Goal: Task Accomplishment & Management: Use online tool/utility

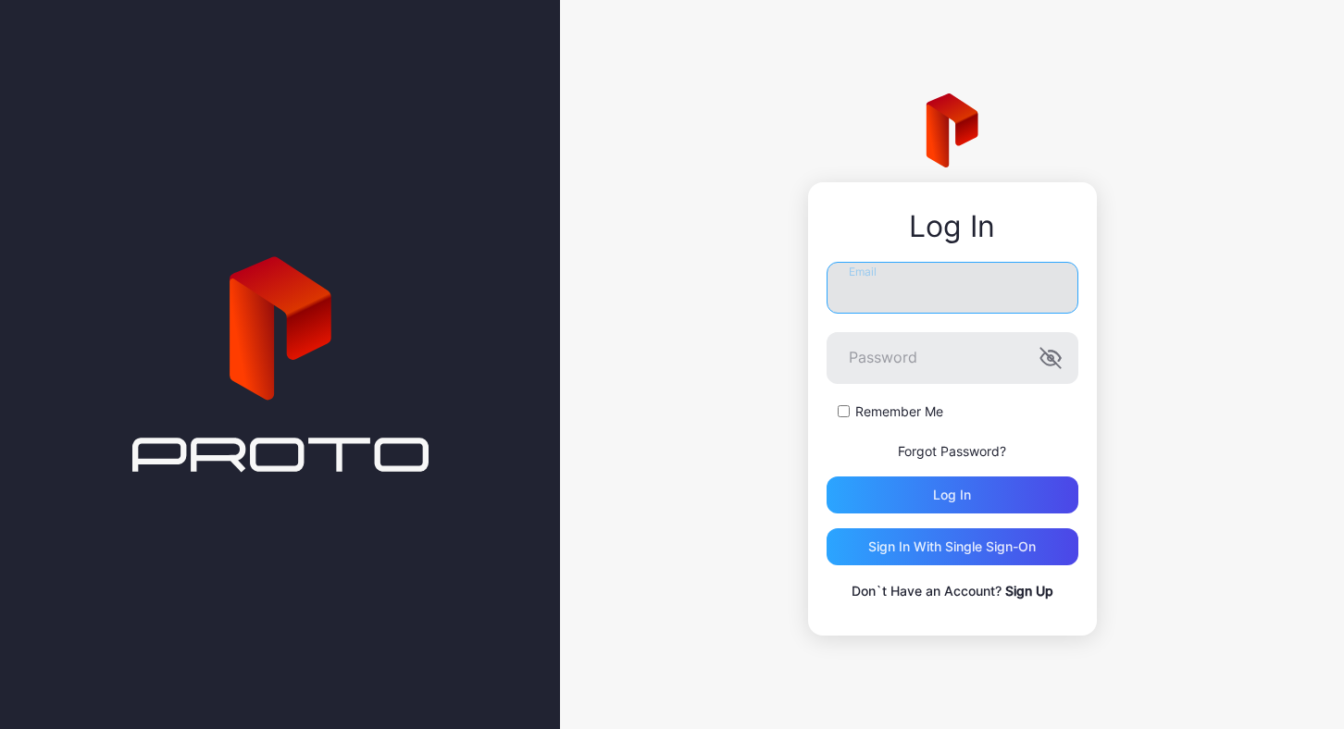
click at [949, 291] on input "Email" at bounding box center [952, 288] width 252 height 52
type input "**********"
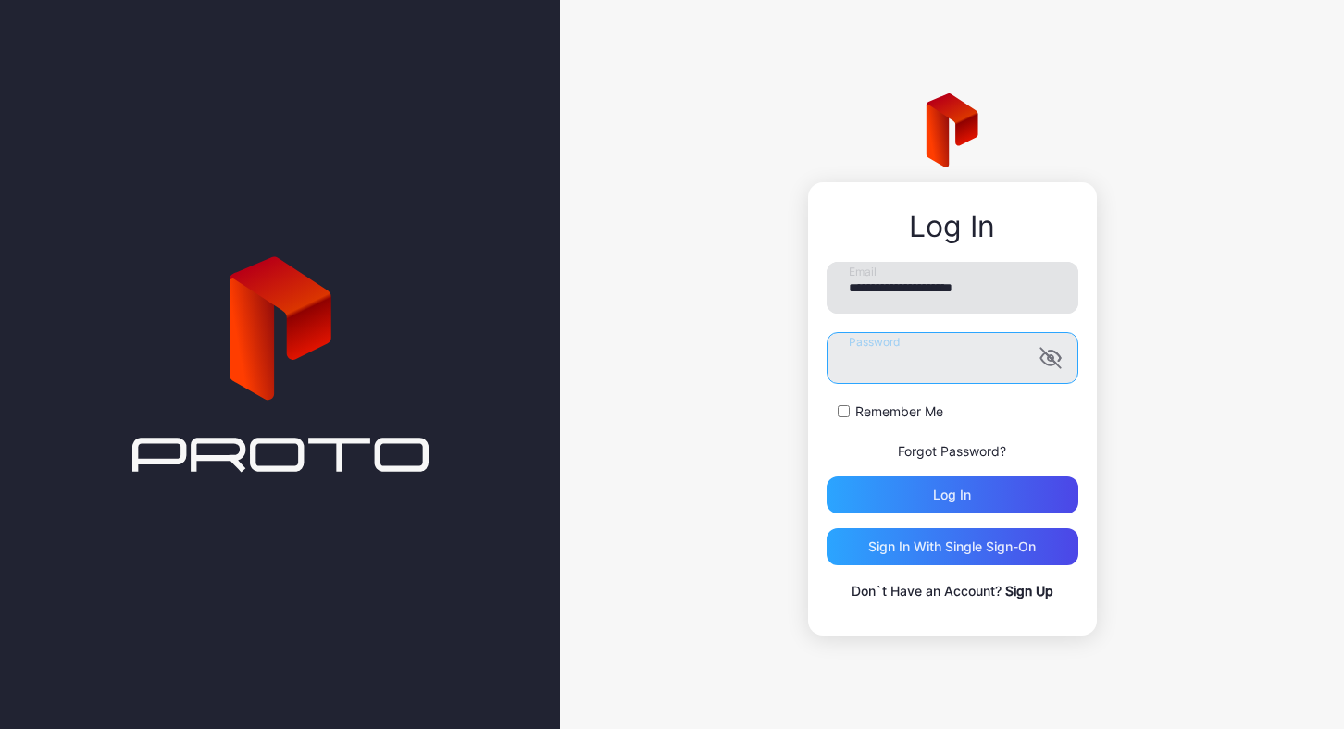
click at [826, 477] on button "Log in" at bounding box center [952, 495] width 252 height 37
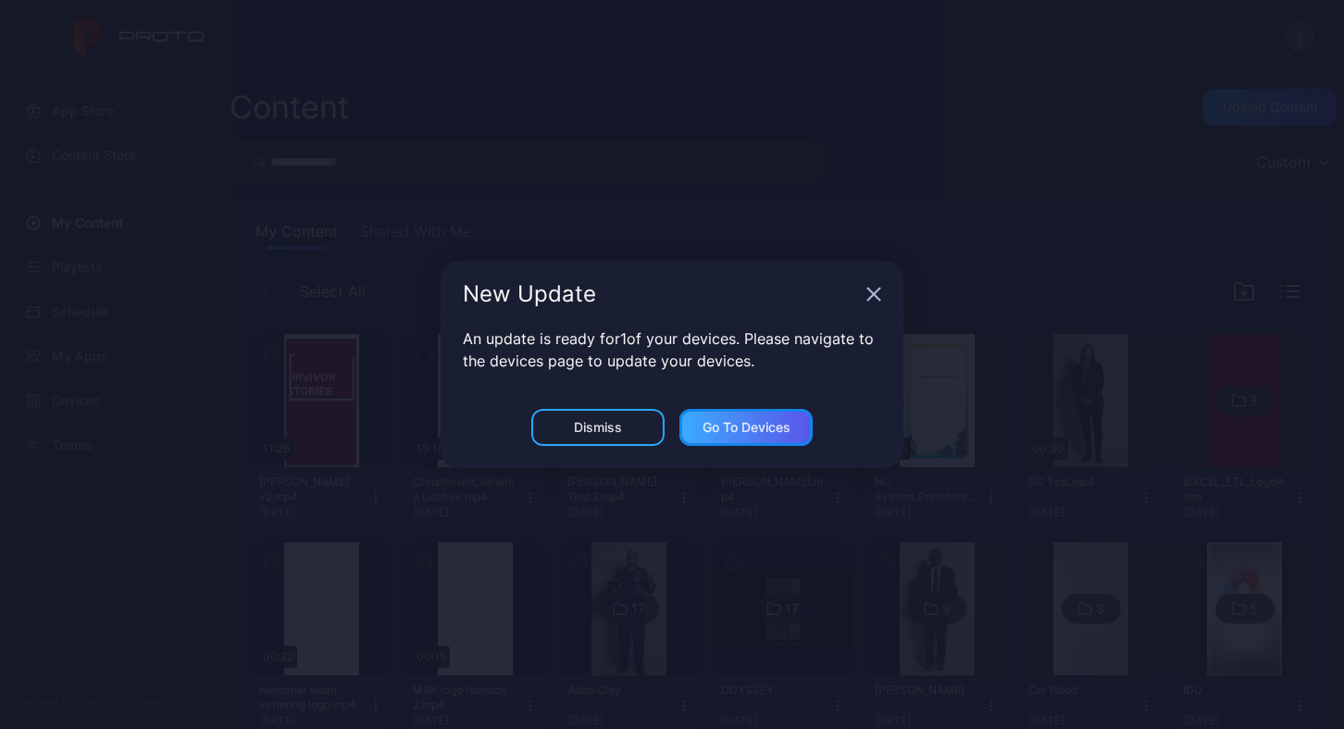
click at [734, 418] on div "Go to devices" at bounding box center [745, 427] width 133 height 37
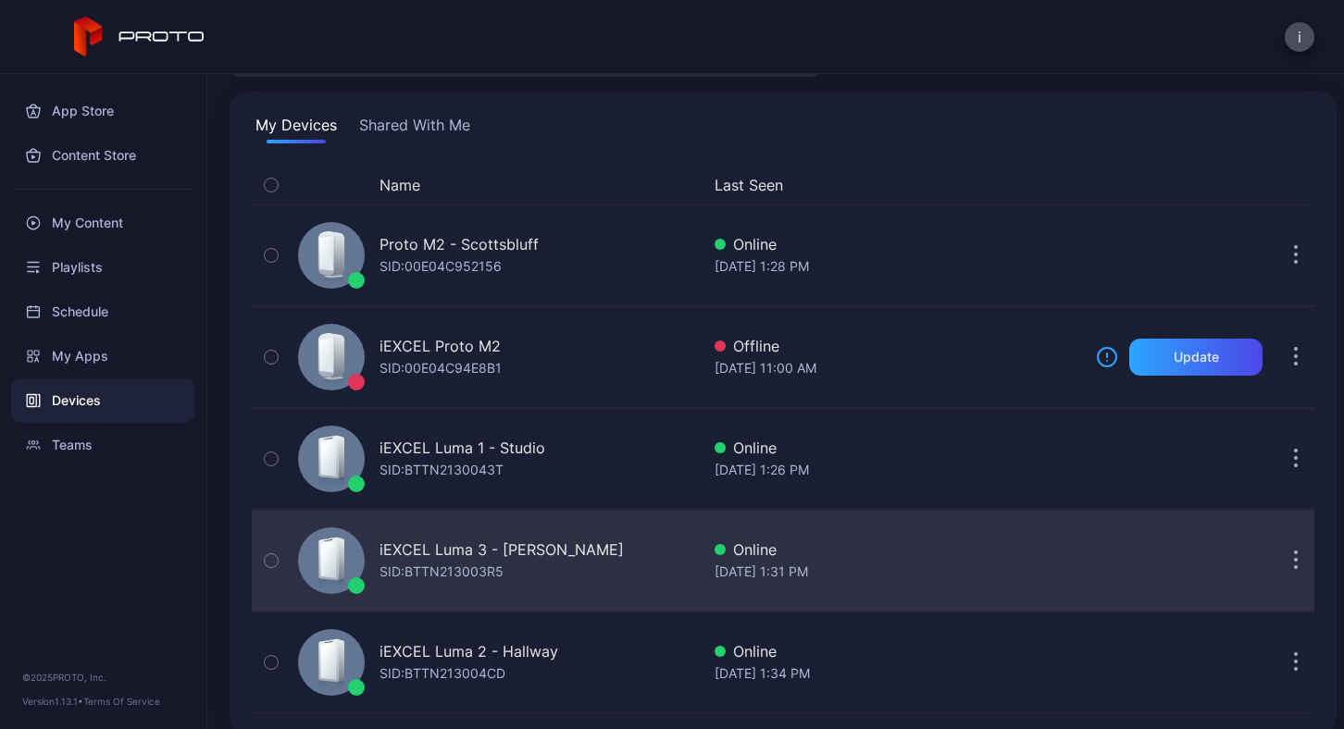
scroll to position [124, 0]
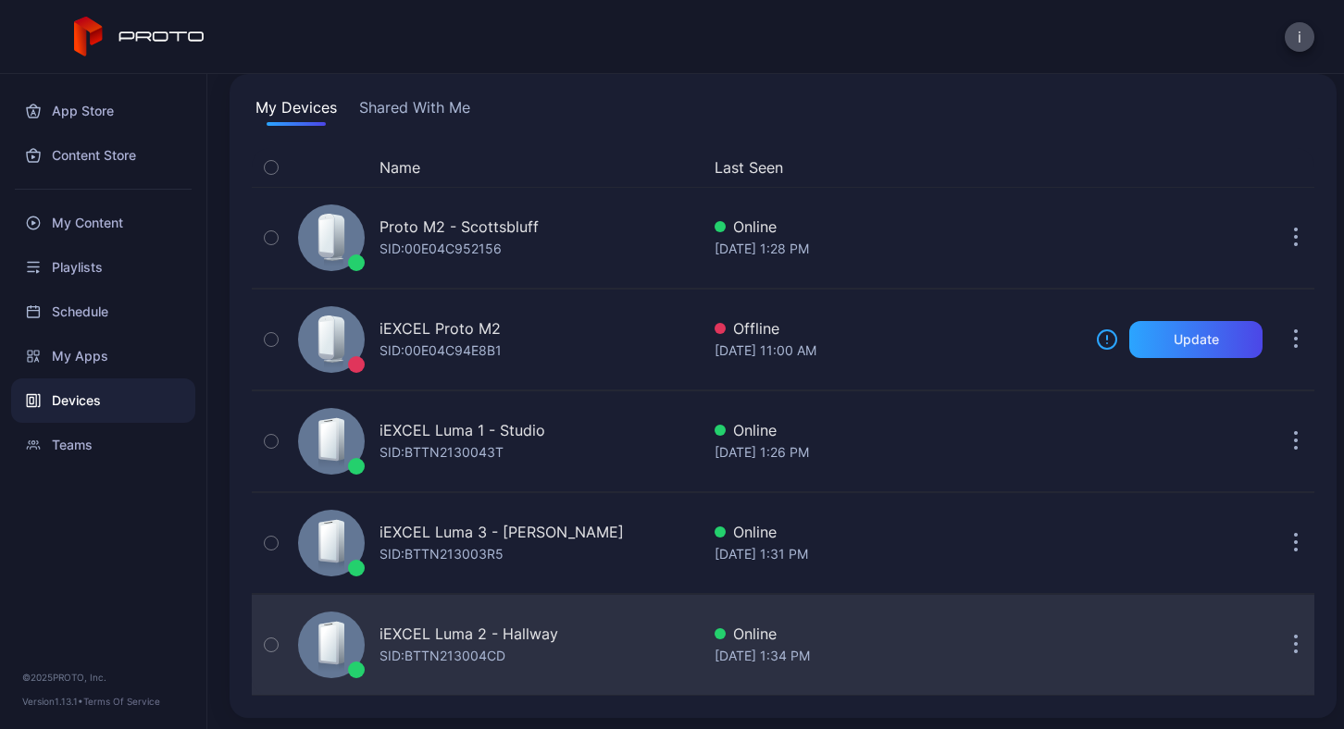
click at [1278, 649] on button "button" at bounding box center [1295, 644] width 37 height 37
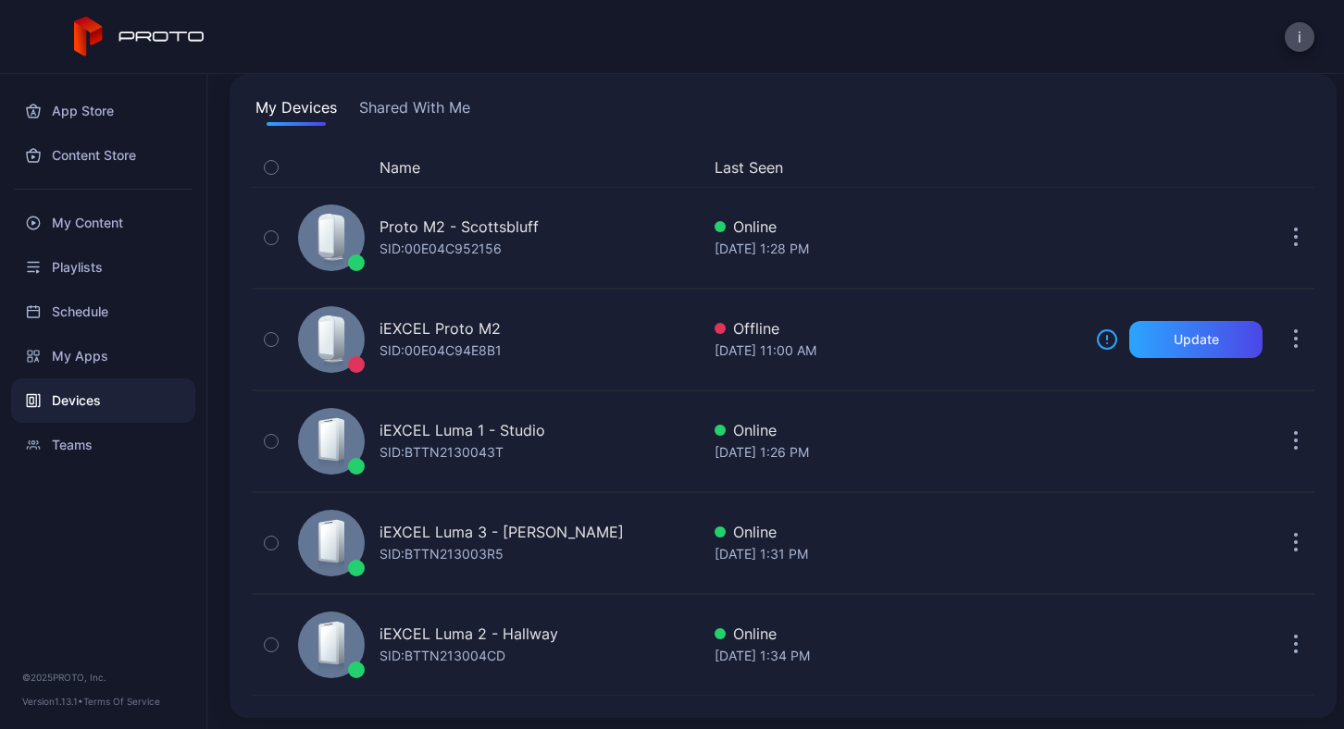
click at [69, 412] on div "Devices" at bounding box center [103, 400] width 184 height 44
click at [90, 353] on div "My Apps" at bounding box center [103, 356] width 184 height 44
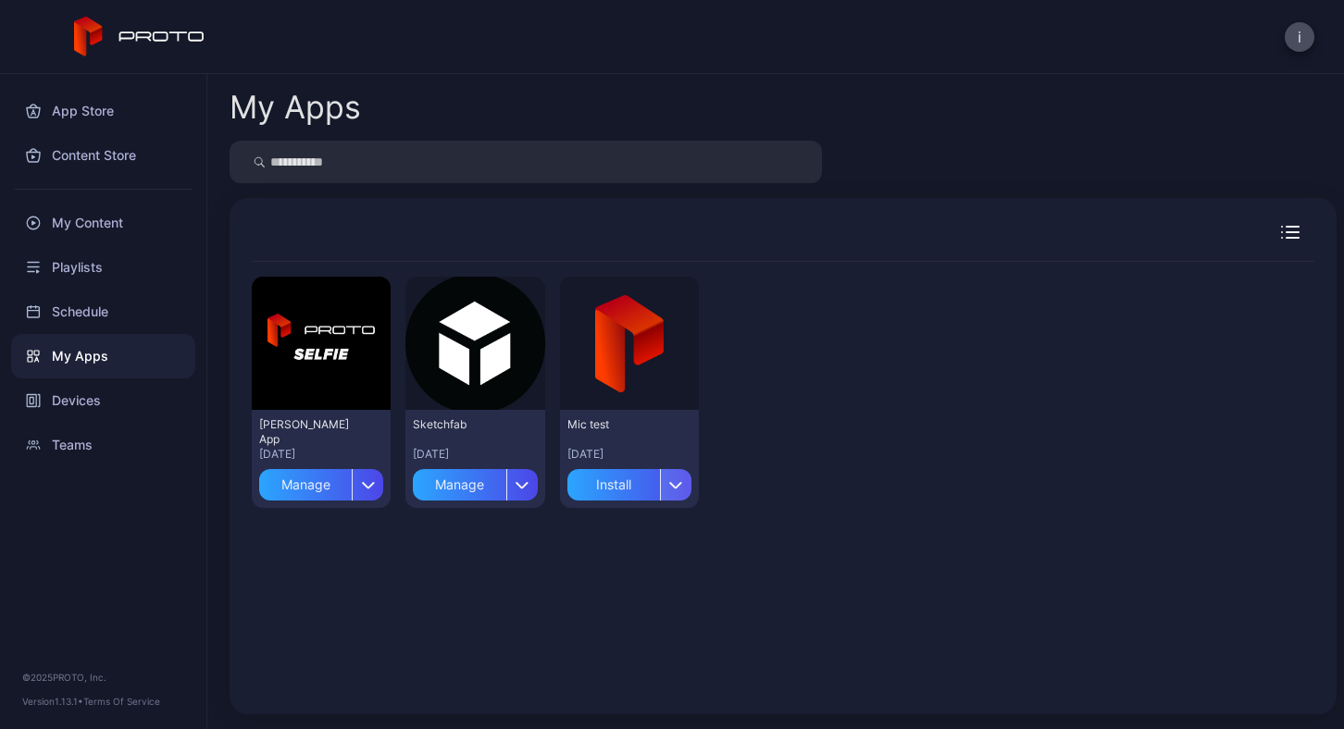
click at [674, 490] on div "button" at bounding box center [675, 484] width 31 height 31
click at [824, 488] on div "Preview [PERSON_NAME] App [DATE] Manage Preview Sketchfab [DATE] Manage Preview…" at bounding box center [783, 392] width 1062 height 261
click at [1280, 230] on div at bounding box center [1251, 232] width 126 height 13
click at [1281, 234] on icon "button" at bounding box center [1290, 232] width 19 height 13
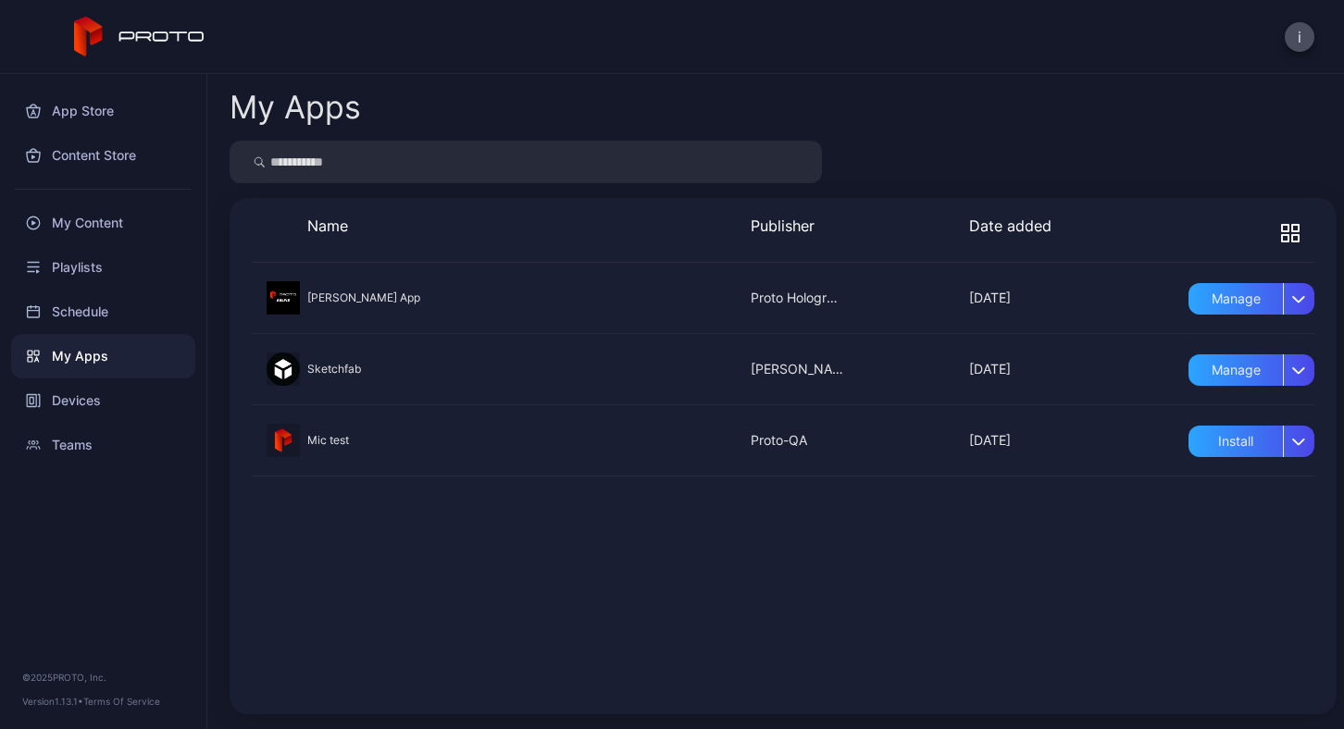
click at [1292, 235] on icon "button" at bounding box center [1295, 238] width 6 height 6
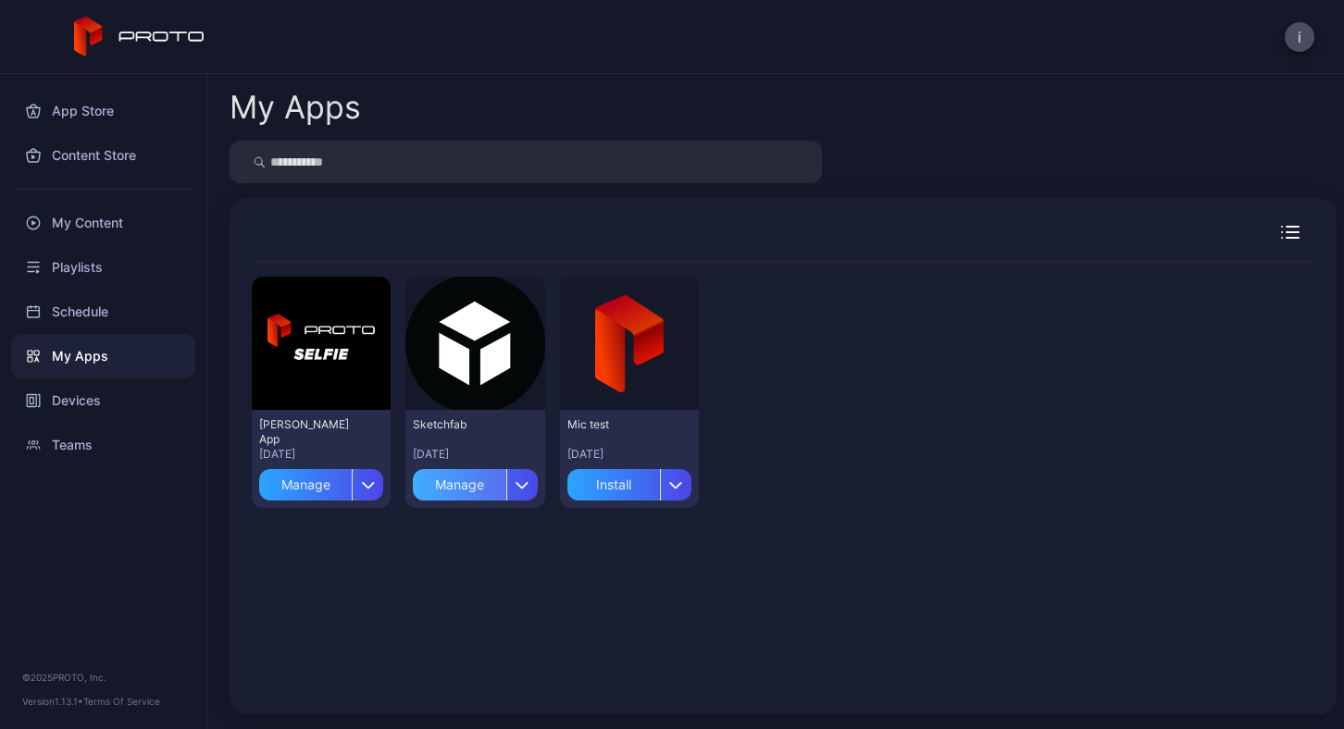
click at [471, 480] on div "Manage" at bounding box center [459, 484] width 93 height 31
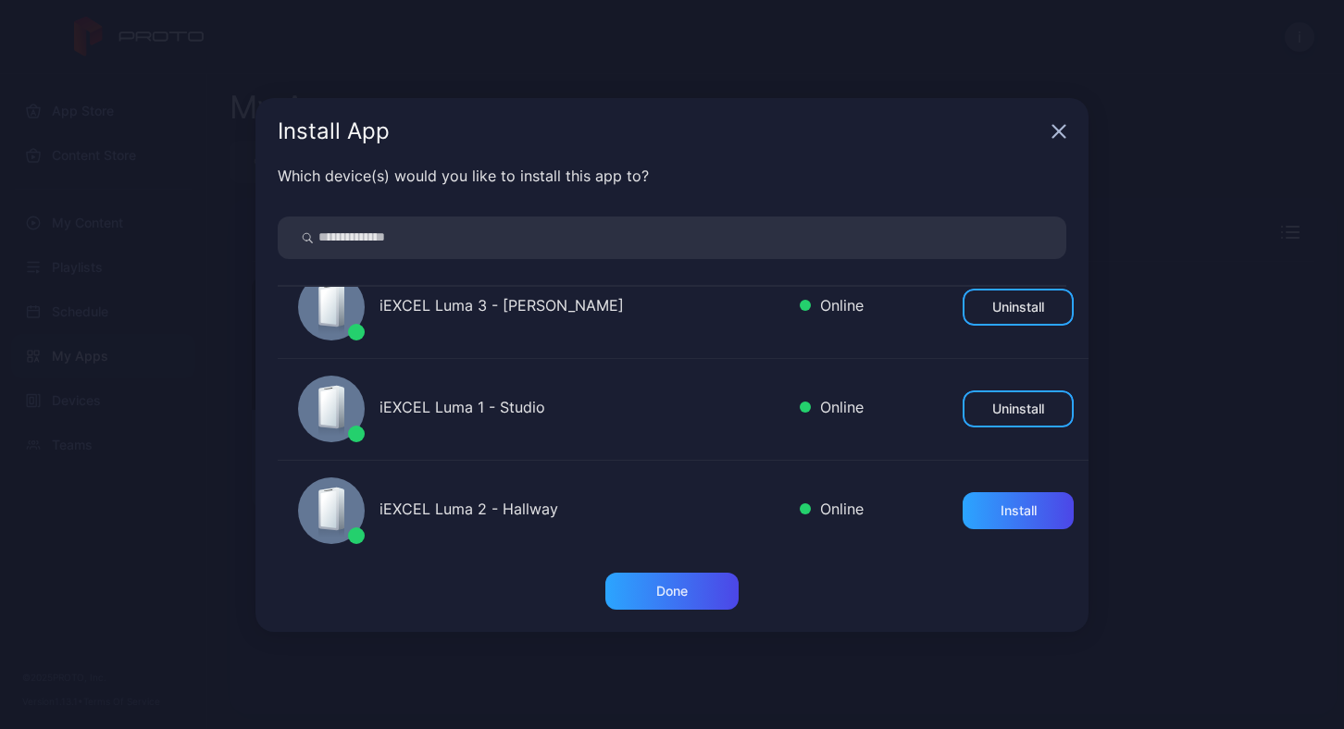
scroll to position [244, 0]
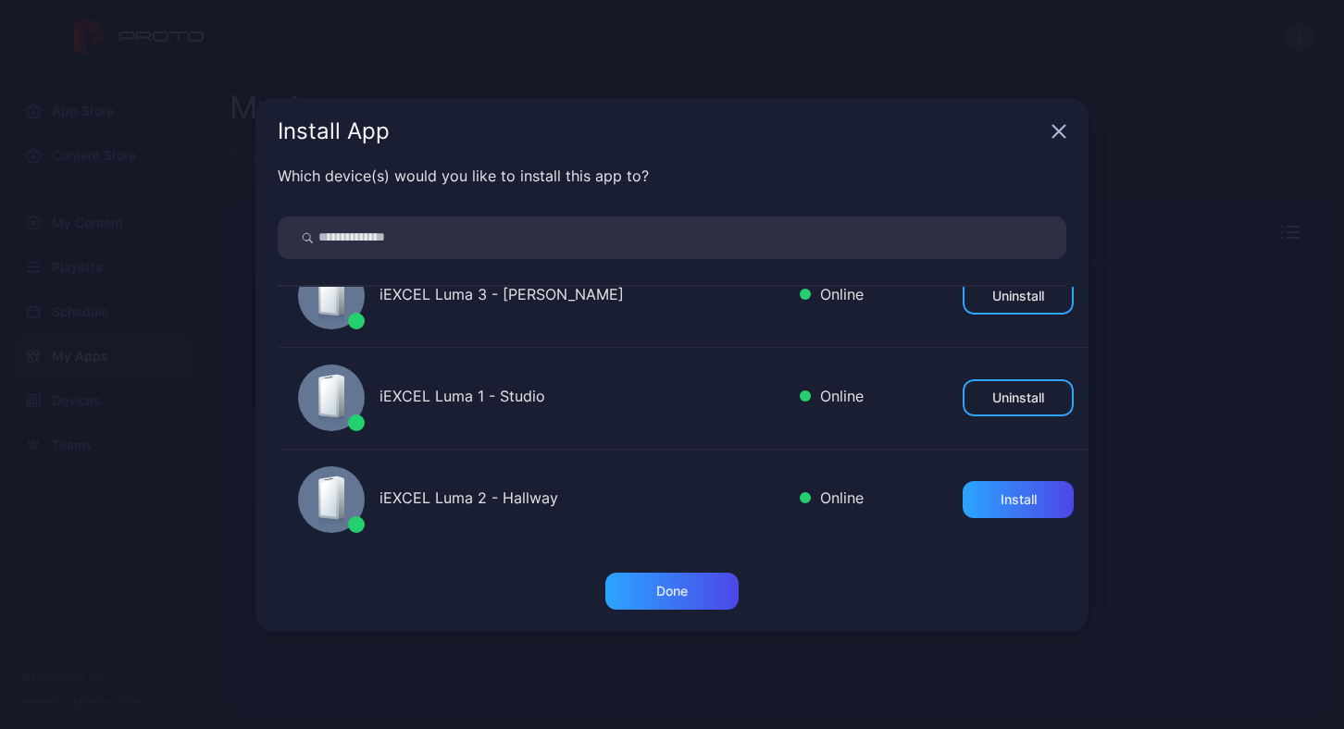
click at [1212, 584] on div "Install App Which device(s) would you like to install this app to? Proto M2 - S…" at bounding box center [672, 364] width 1344 height 729
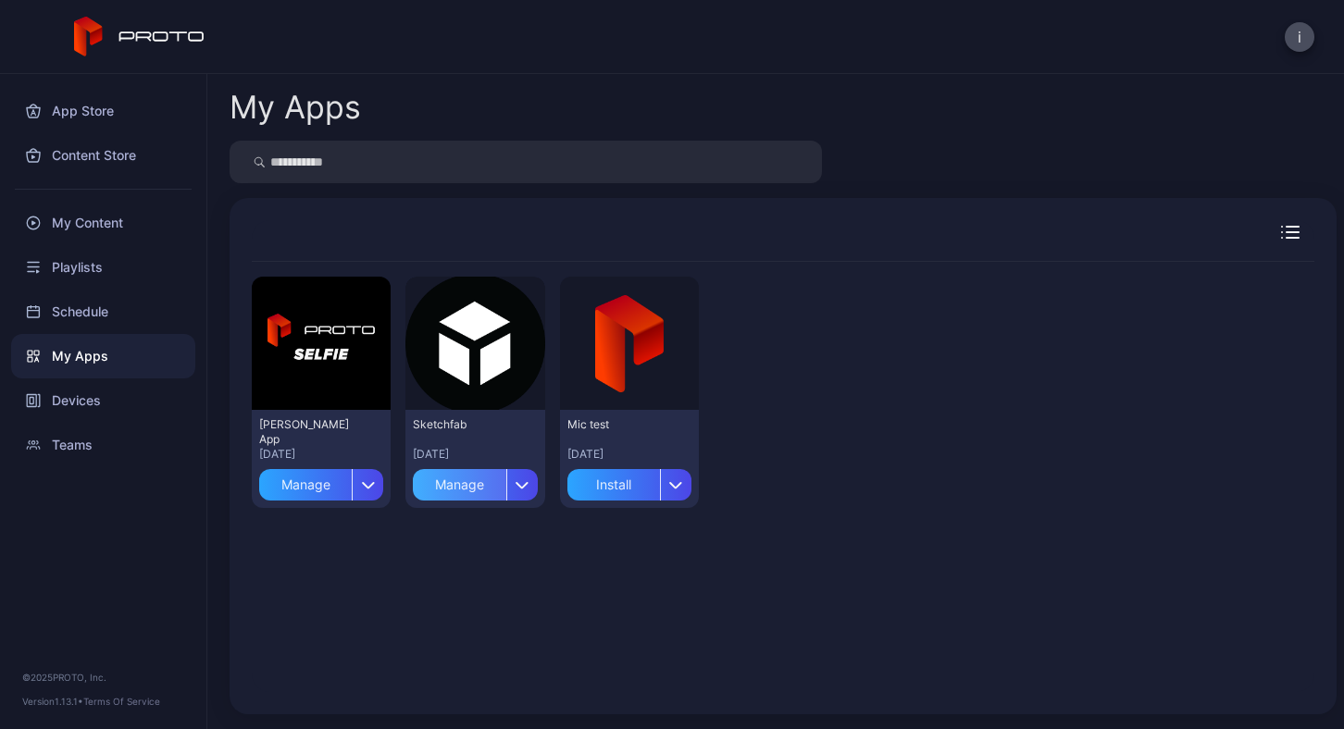
click at [473, 492] on div "Manage" at bounding box center [459, 484] width 93 height 31
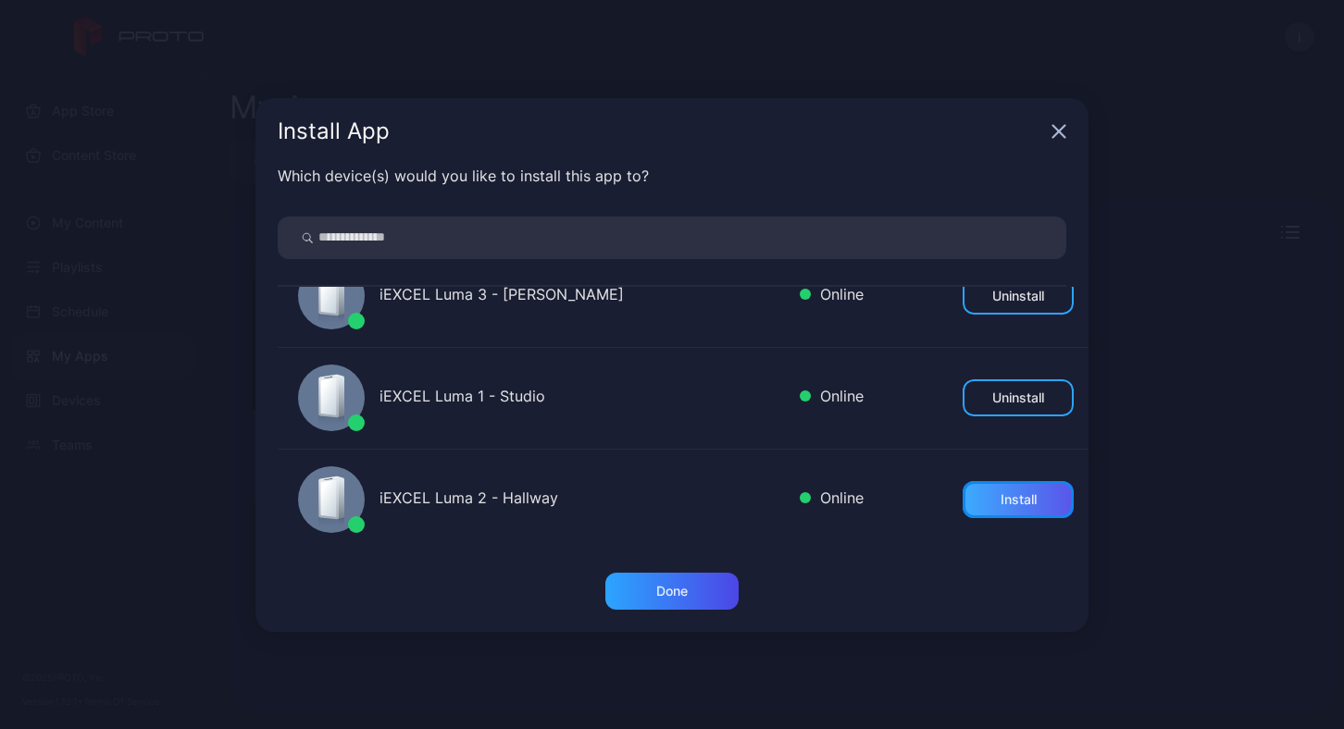
click at [999, 508] on div "Install" at bounding box center [1017, 499] width 111 height 37
